Goal: Task Accomplishment & Management: Complete application form

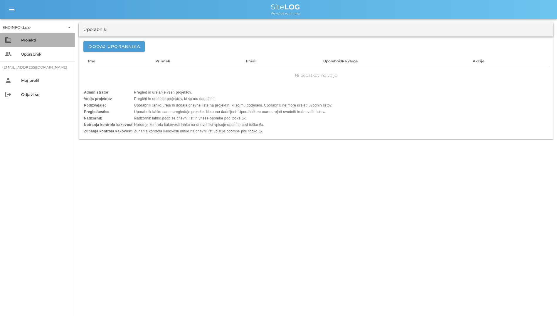
click at [29, 36] on div "Projekti" at bounding box center [45, 39] width 49 height 9
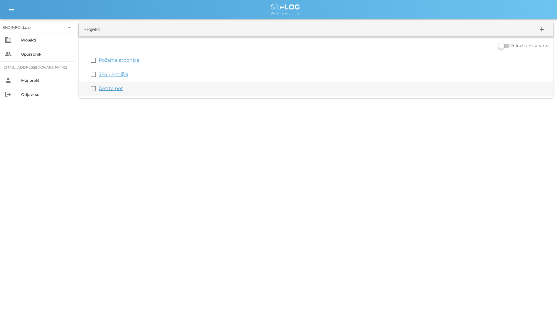
click at [119, 88] on link "Četrta pot" at bounding box center [111, 88] width 24 height 6
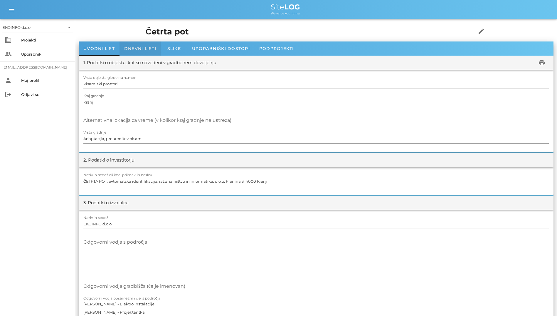
click at [131, 50] on span "Dnevni listi" at bounding box center [140, 48] width 32 height 5
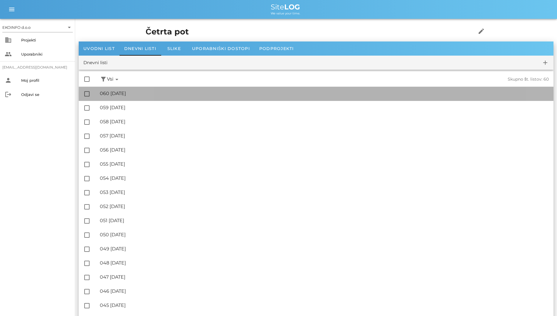
click at [130, 88] on div "🔏 060 [DATE] ✓ Podpisal: Nadzornik ✓ Podpisal: Sestavljalec ✓ Podpisal: Odgovor…" at bounding box center [324, 93] width 449 height 13
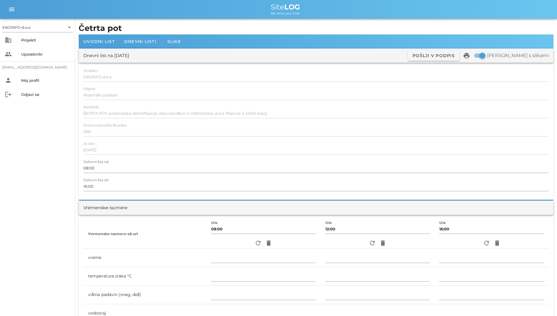
click at [144, 50] on div "Dnevni list na [DATE] ✓ Podpisan Pošlji v podpis print Natisni s slikami" at bounding box center [316, 55] width 475 height 14
click at [142, 43] on span "Dnevni listi" at bounding box center [140, 41] width 32 height 5
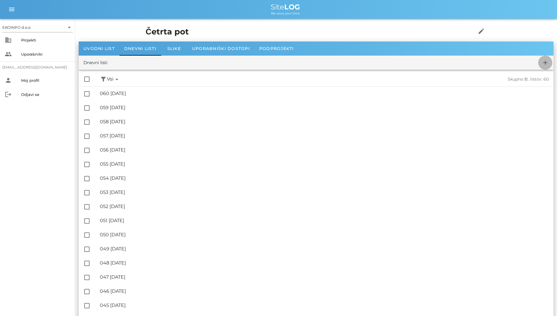
click at [342, 56] on button "add" at bounding box center [546, 63] width 14 height 14
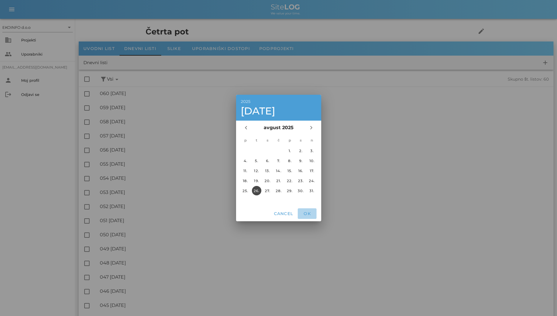
click at [303, 212] on span "OK" at bounding box center [307, 213] width 14 height 5
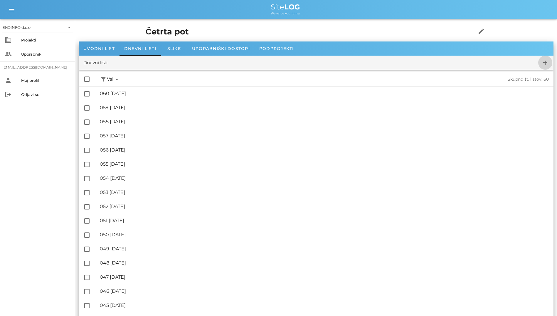
checkbox input "false"
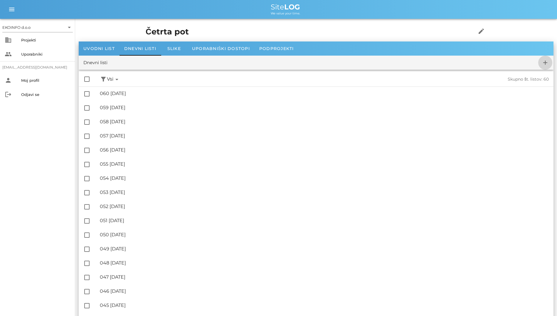
checkbox input "false"
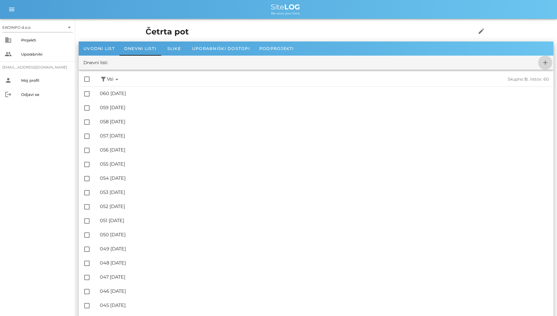
checkbox input "false"
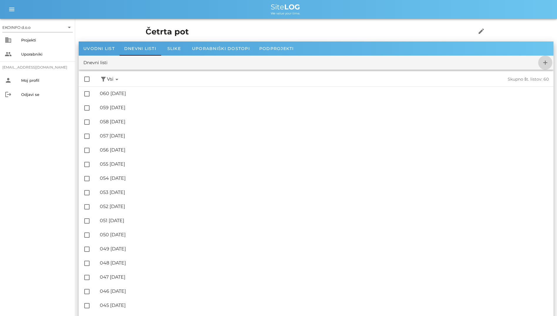
checkbox input "false"
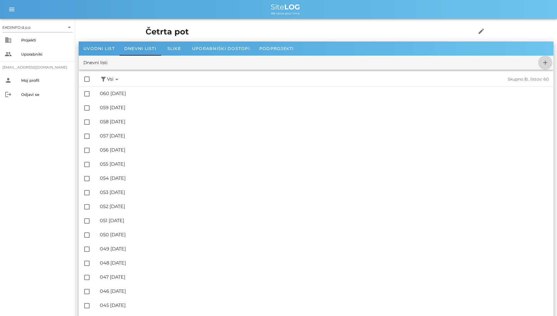
checkbox input "false"
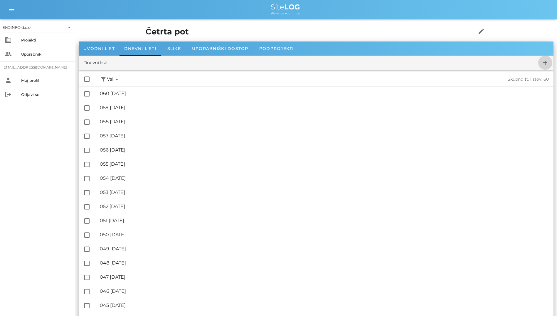
checkbox input "false"
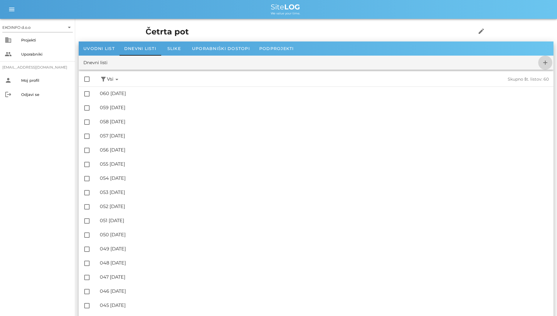
checkbox input "false"
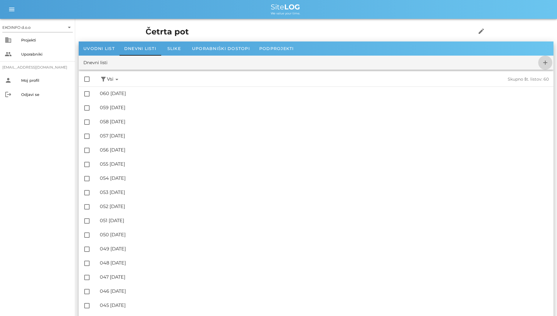
checkbox input "false"
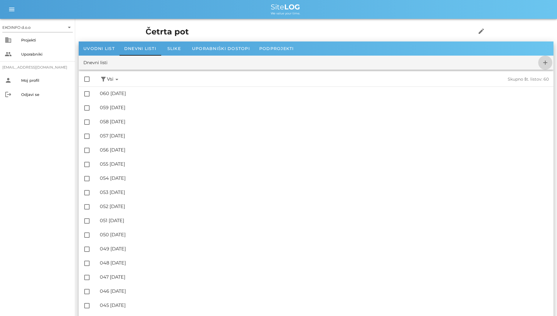
checkbox input "false"
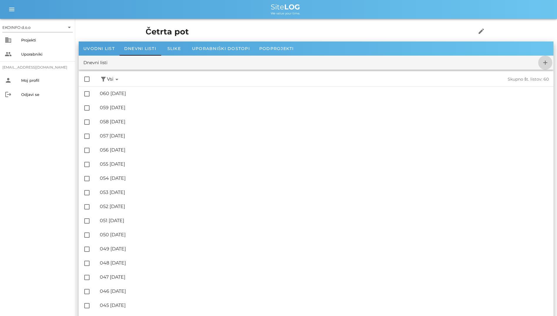
checkbox input "false"
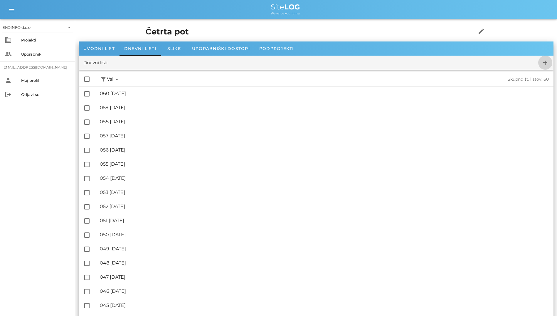
checkbox input "false"
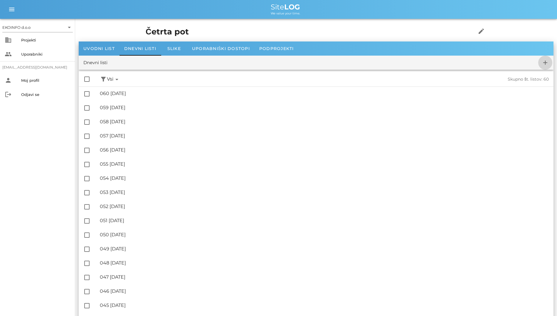
checkbox input "false"
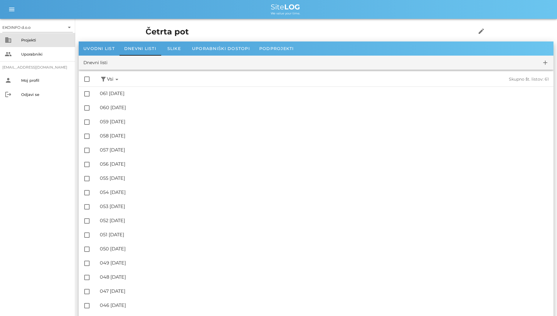
click at [46, 42] on div "Projekti" at bounding box center [45, 39] width 49 height 9
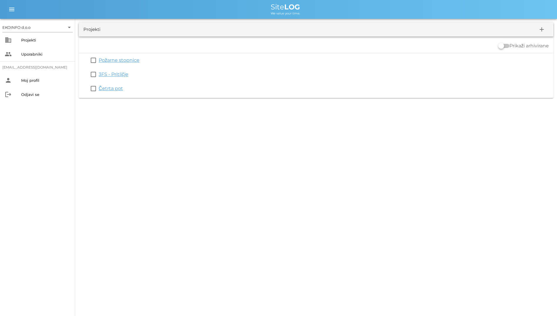
click at [108, 75] on link "3FS - Pritličje" at bounding box center [114, 74] width 30 height 6
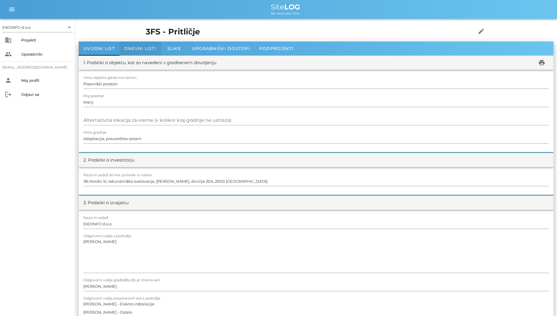
click at [128, 52] on div "Dnevni listi" at bounding box center [140, 48] width 41 height 14
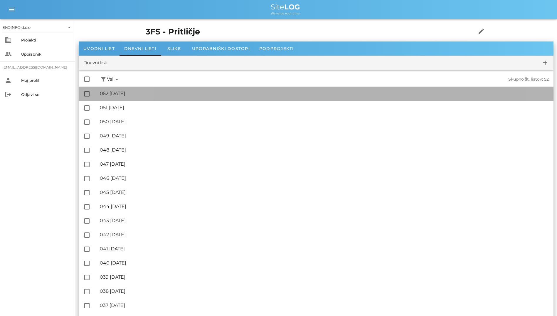
click at [142, 89] on div "🔏 052 [DATE] ✓ Podpisal: Nadzornik ✓ Podpisal: Sestavljalec ✓ Podpisal: Odgovor…" at bounding box center [324, 93] width 449 height 13
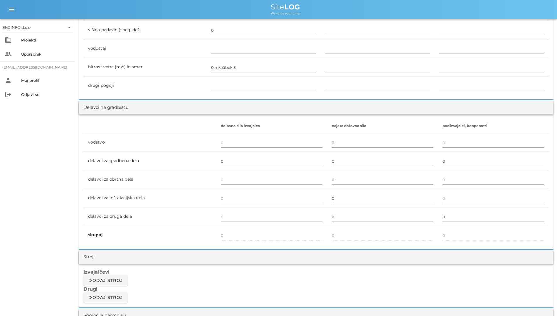
scroll to position [88, 0]
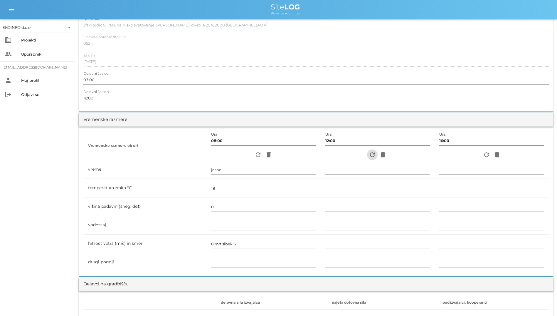
click at [342, 154] on icon "refresh" at bounding box center [372, 154] width 7 height 7
type input "jasno"
type input "23"
type input "0"
type input "1.67 m/s šibek JV"
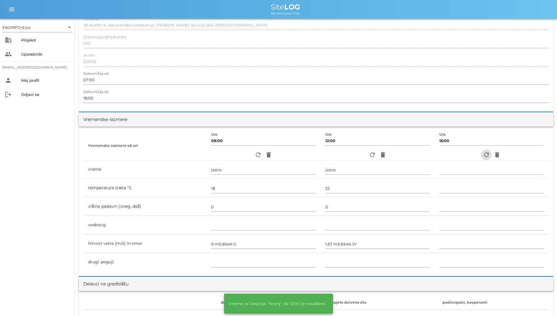
click at [342, 152] on icon "refresh" at bounding box center [486, 154] width 7 height 7
type input "delno oblačno"
type input "24"
type input "0"
type input "1.11 m/s šibek V"
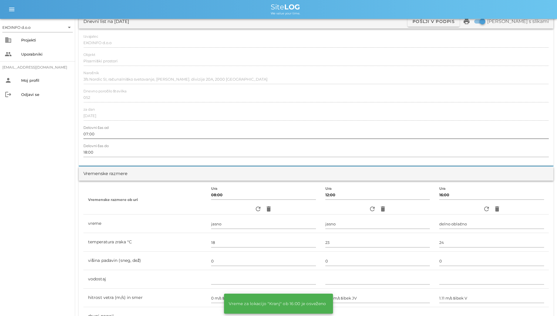
scroll to position [0, 0]
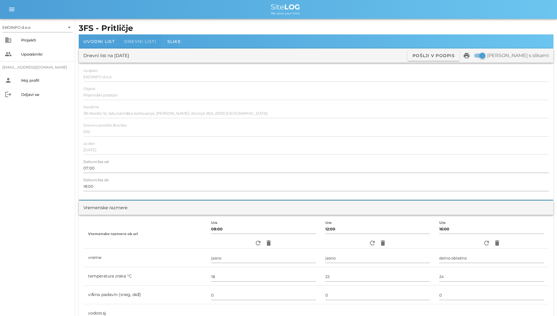
click at [135, 46] on div "Dnevni listi" at bounding box center [140, 41] width 41 height 14
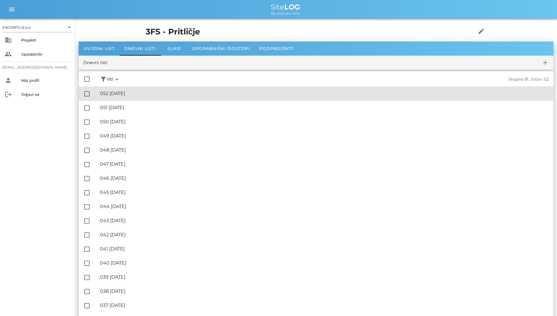
click at [148, 96] on div "🔏 052 [DATE]" at bounding box center [324, 93] width 449 height 6
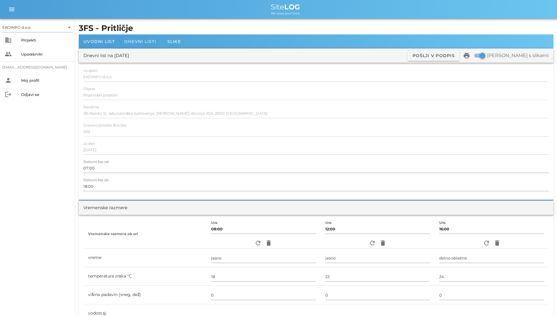
click at [137, 41] on span "Dnevni listi" at bounding box center [140, 41] width 32 height 5
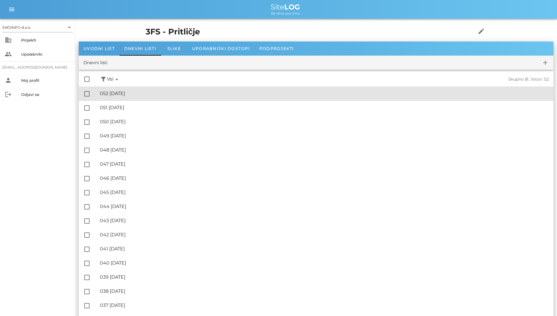
click at [149, 92] on div "🔏 052 [DATE]" at bounding box center [324, 93] width 449 height 6
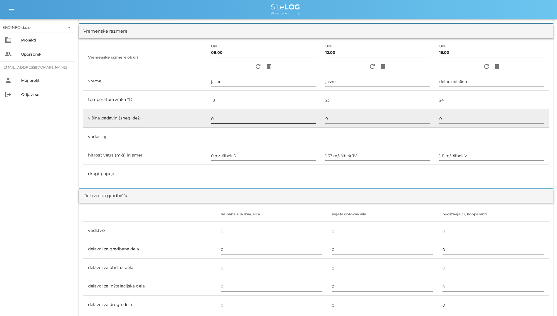
scroll to position [411, 0]
